Goal: Task Accomplishment & Management: Manage account settings

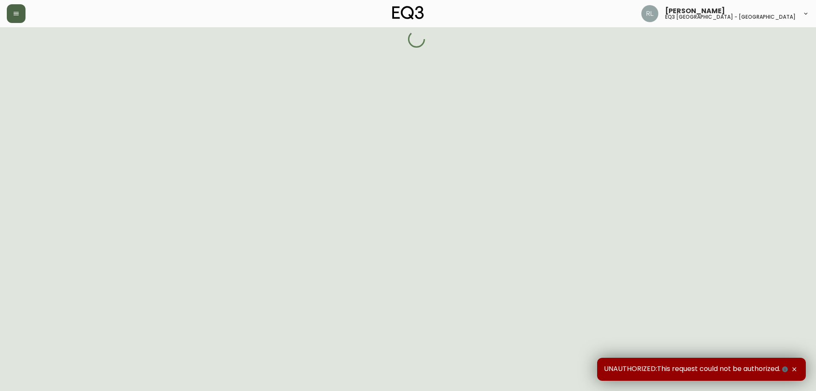
click at [25, 11] on button "button" at bounding box center [16, 13] width 19 height 19
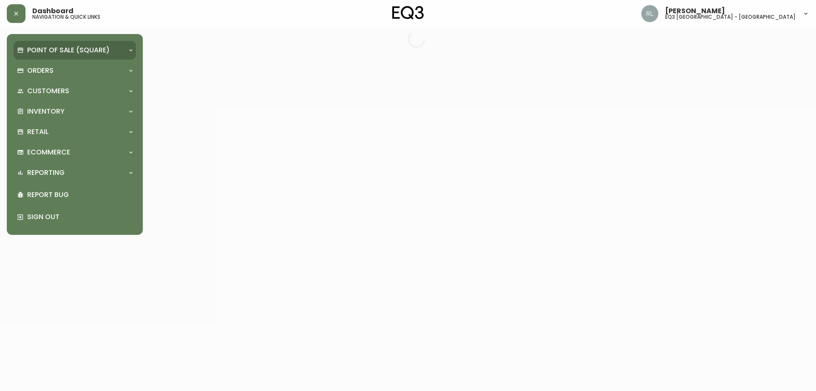
click at [75, 46] on p "Point of Sale (Square)" at bounding box center [68, 49] width 82 height 9
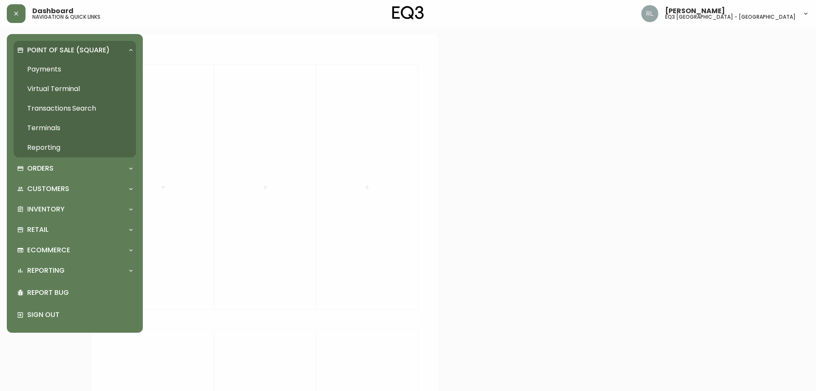
click at [77, 108] on link "Transactions Search" at bounding box center [75, 109] width 122 height 20
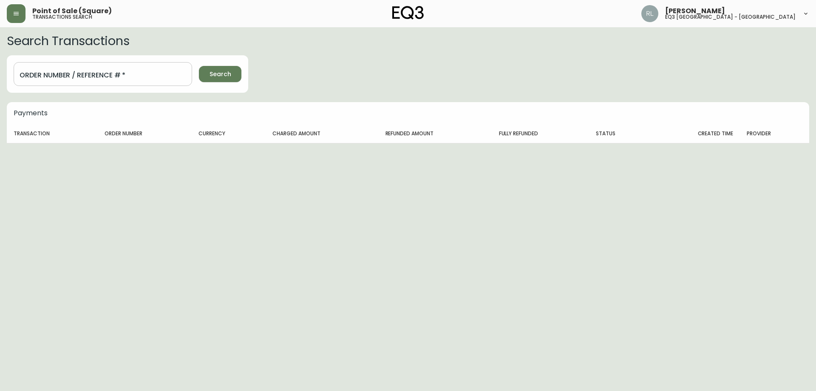
click at [135, 78] on input "Order Number / Reference #   *" at bounding box center [103, 74] width 179 height 24
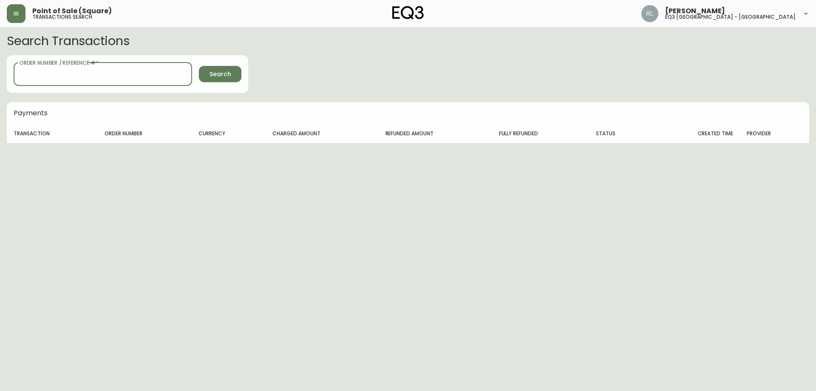
paste input "[EMAIL_ADDRESS][DOMAIN_NAME]"
type input "[EMAIL_ADDRESS][DOMAIN_NAME]"
click at [15, 12] on icon "button" at bounding box center [16, 13] width 5 height 3
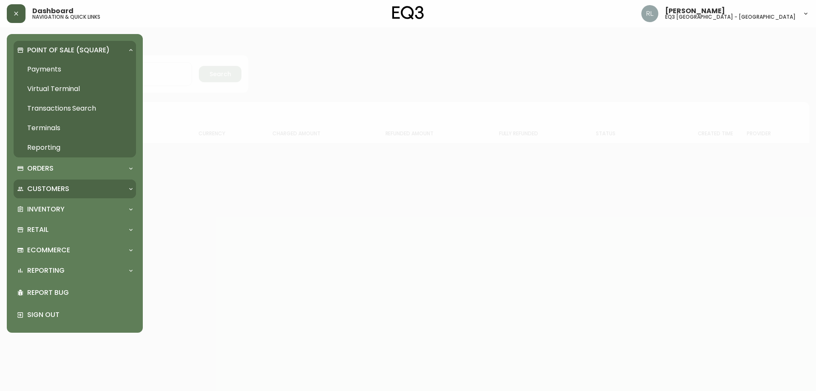
click at [57, 188] on p "Customers" at bounding box center [48, 188] width 42 height 9
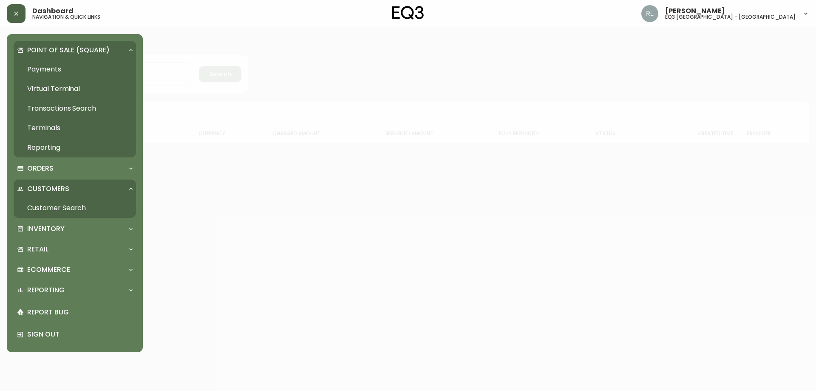
click at [64, 209] on link "Customer Search" at bounding box center [75, 208] width 122 height 20
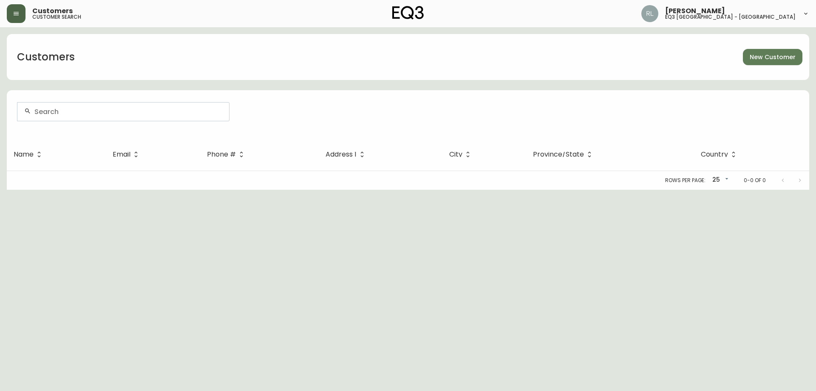
click at [157, 111] on input "text" at bounding box center [128, 112] width 188 height 8
paste input "roxannet@outlook.com"
type input "roxannet@outlook.com"
click at [14, 8] on button "button" at bounding box center [16, 13] width 19 height 19
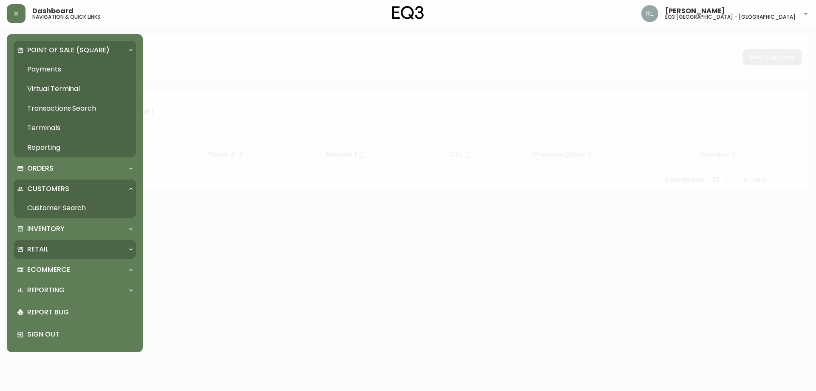
click at [51, 247] on div "Retail" at bounding box center [70, 248] width 107 height 9
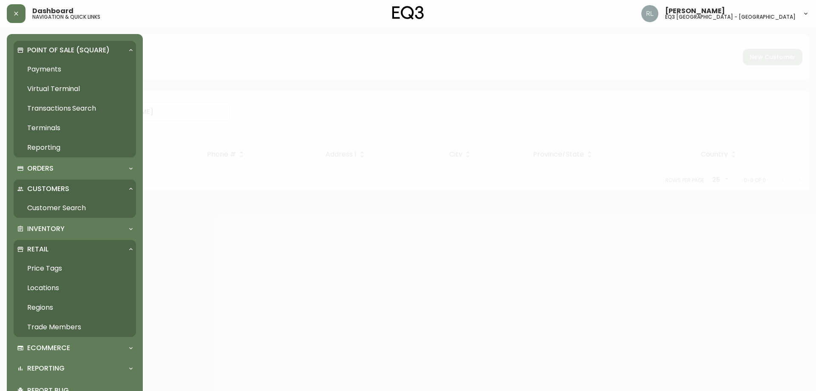
click at [45, 268] on link "Price Tags" at bounding box center [75, 268] width 122 height 20
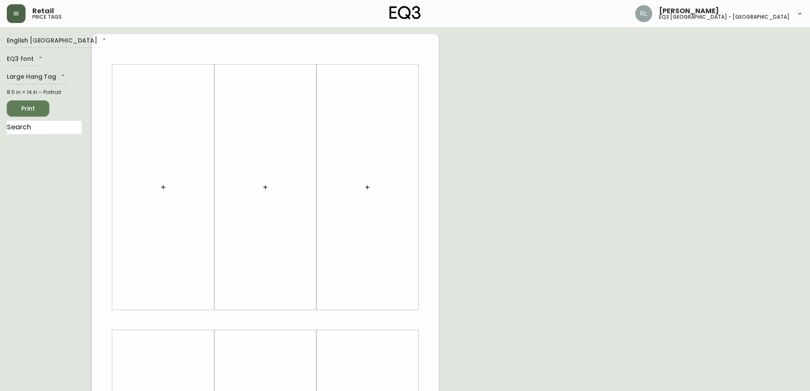
click at [10, 10] on button "button" at bounding box center [16, 13] width 19 height 19
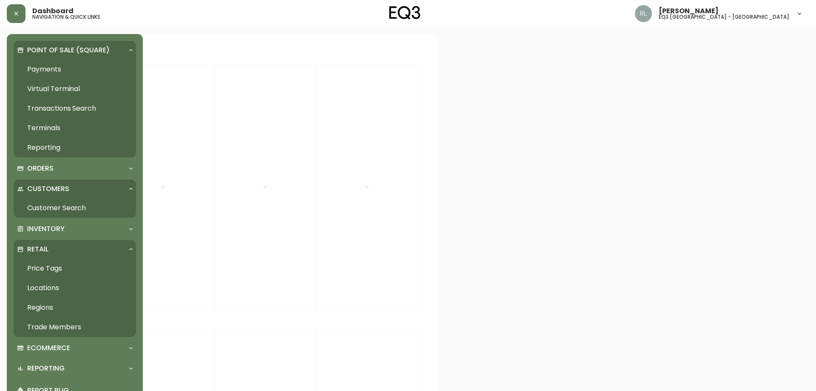
click at [56, 327] on link "Trade Members" at bounding box center [75, 327] width 122 height 20
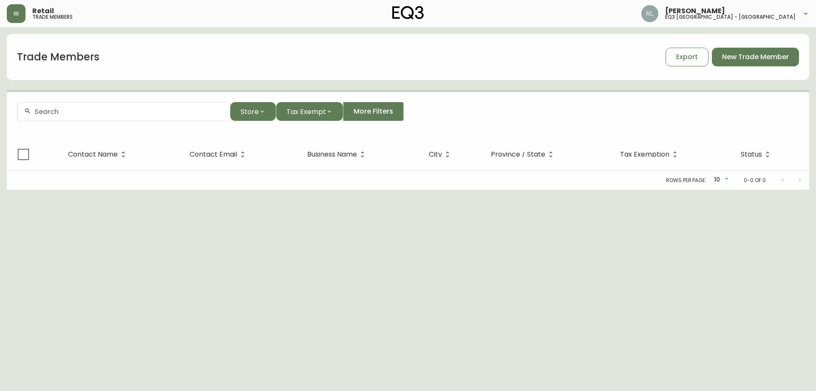
click at [106, 113] on input "text" at bounding box center [128, 112] width 189 height 8
paste input "roxannet@outlook.com"
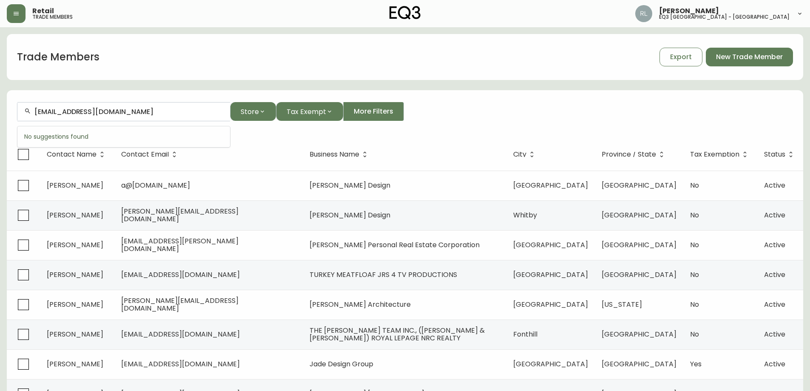
drag, startPoint x: 73, startPoint y: 114, endPoint x: 19, endPoint y: 119, distance: 54.6
click at [0, 113] on main "Trade Members Export New Trade Member roxannet@outlook.com Store Tax Exempt Mor…" at bounding box center [405, 257] width 810 height 460
paste input "ROXANNE TURCOTTE"
type input "roxanne turcotte"
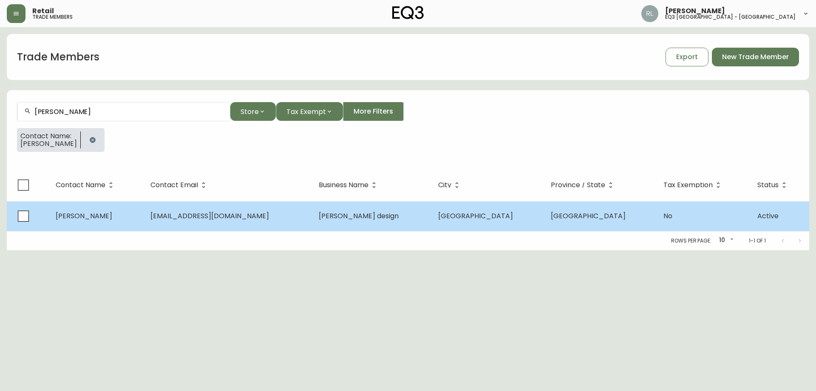
click at [144, 224] on td "roxanne turcotte" at bounding box center [96, 216] width 95 height 30
select select "QC"
select select "CA"
select select "CA_EN"
select select "Social Media"
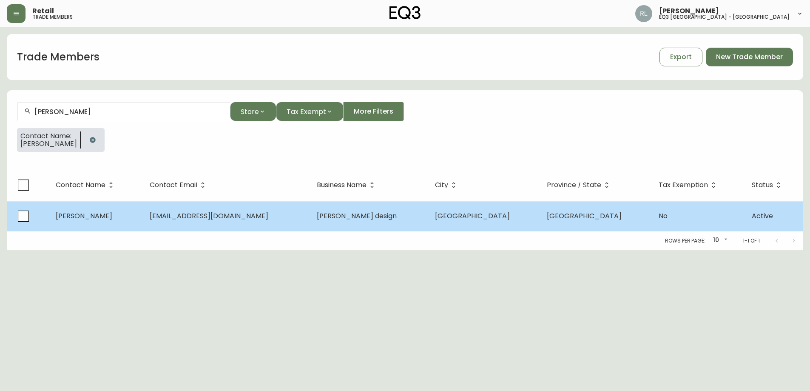
select select "Interior Designer"
select select "false"
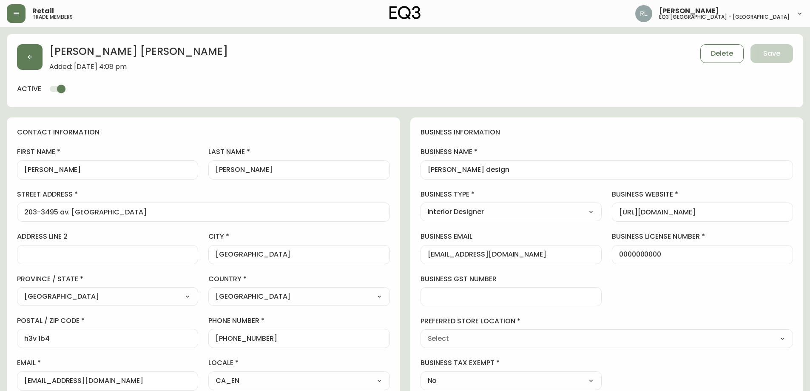
type input "EQ3 Montréal - Griffintown"
select select "cjw10z96t00bn6gs0dfqi5bhz"
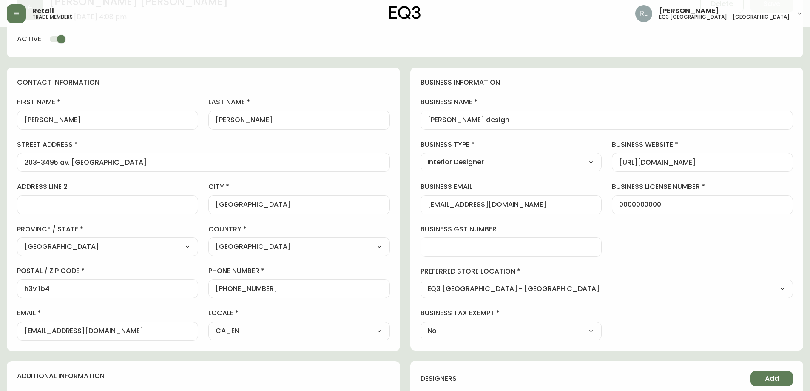
scroll to position [128, 0]
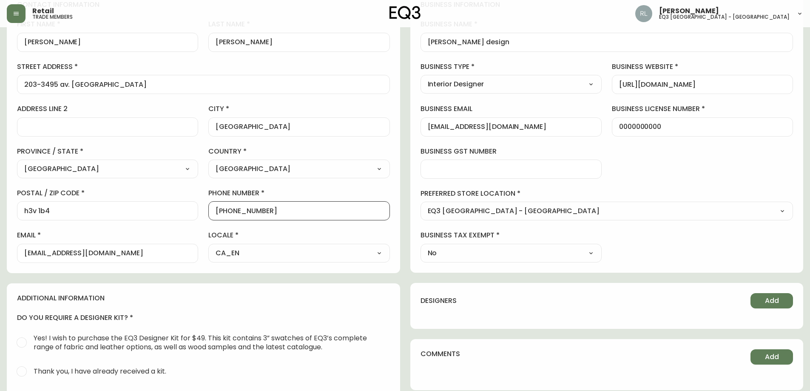
drag, startPoint x: 267, startPoint y: 211, endPoint x: 224, endPoint y: 205, distance: 44.2
click at [224, 205] on div "+15146476290" at bounding box center [298, 210] width 181 height 19
click at [83, 145] on div "first name roxanne last name turcotte street address 203-3495 av. ridgewood add…" at bounding box center [203, 141] width 373 height 243
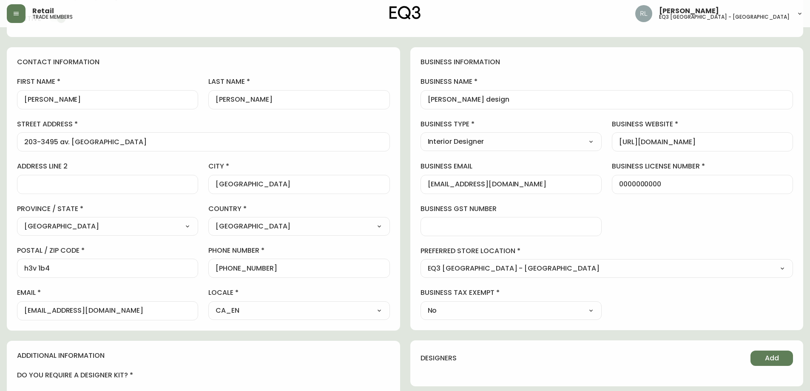
scroll to position [85, 0]
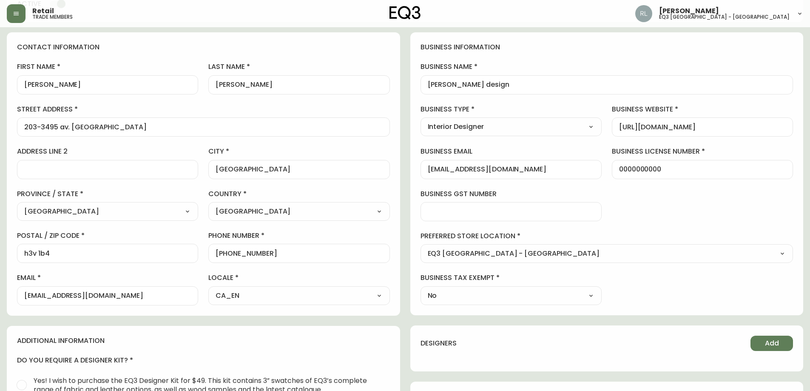
click at [752, 57] on div "business information business name roxanne design business type Interior Design…" at bounding box center [606, 173] width 393 height 283
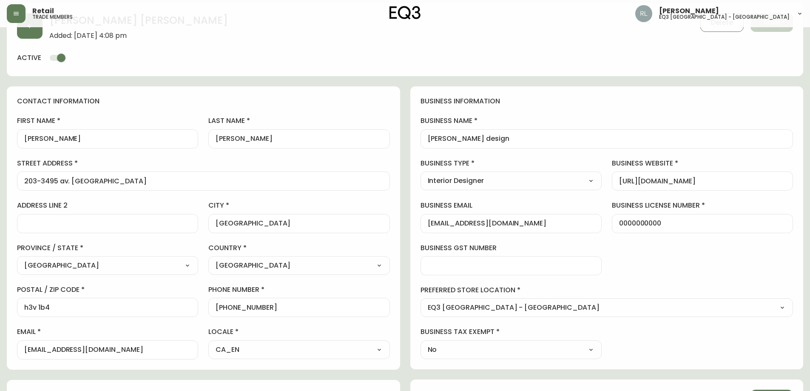
scroll to position [0, 0]
